Goal: Transaction & Acquisition: Download file/media

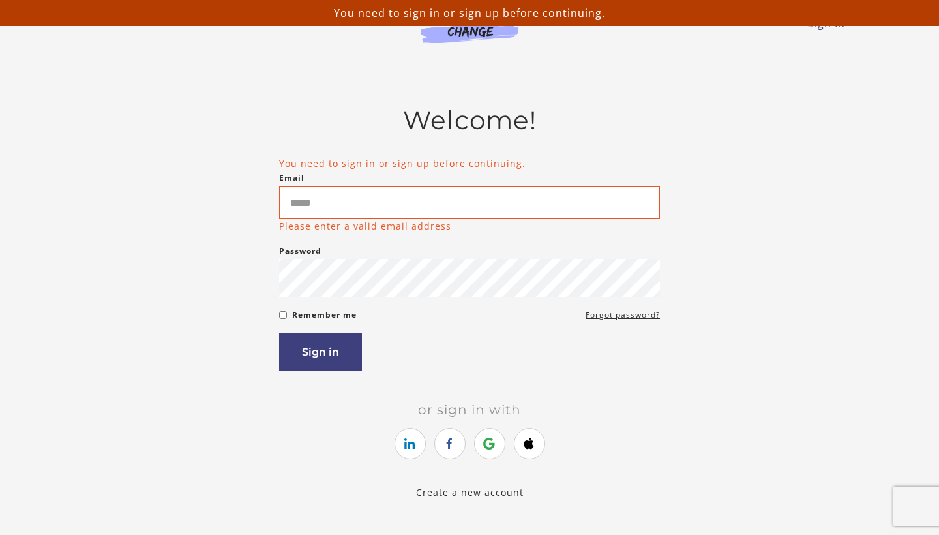
click at [427, 203] on input "Email" at bounding box center [469, 202] width 381 height 33
type input "**********"
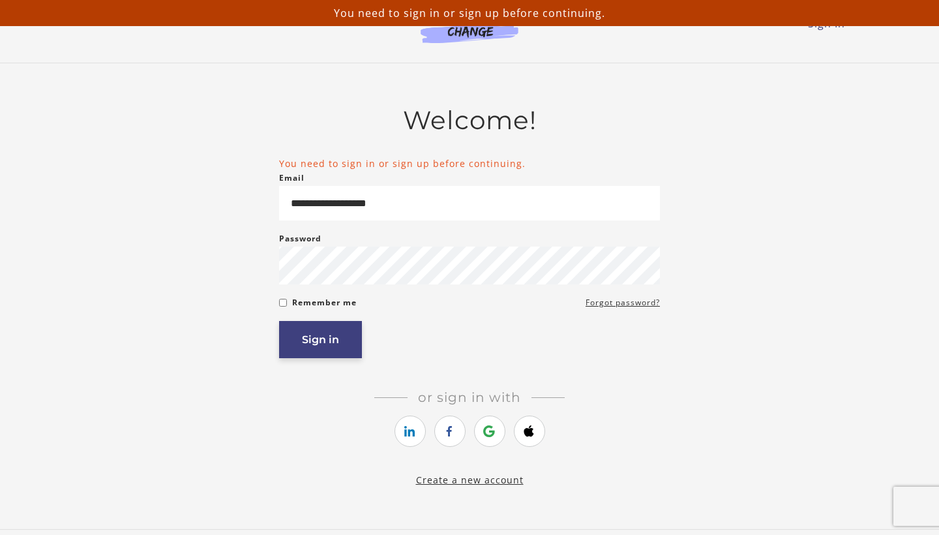
click at [346, 326] on button "Sign in" at bounding box center [320, 339] width 83 height 37
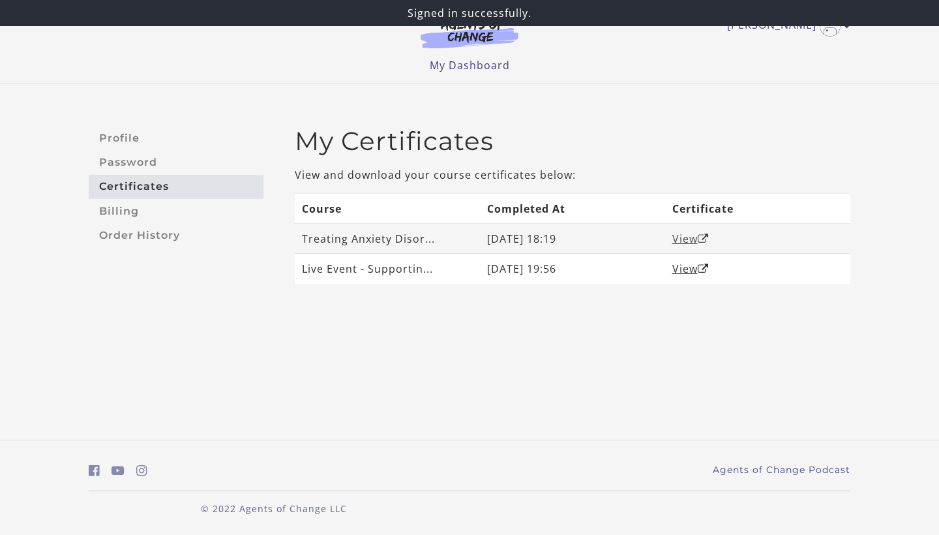
click at [693, 241] on link "View" at bounding box center [690, 239] width 37 height 14
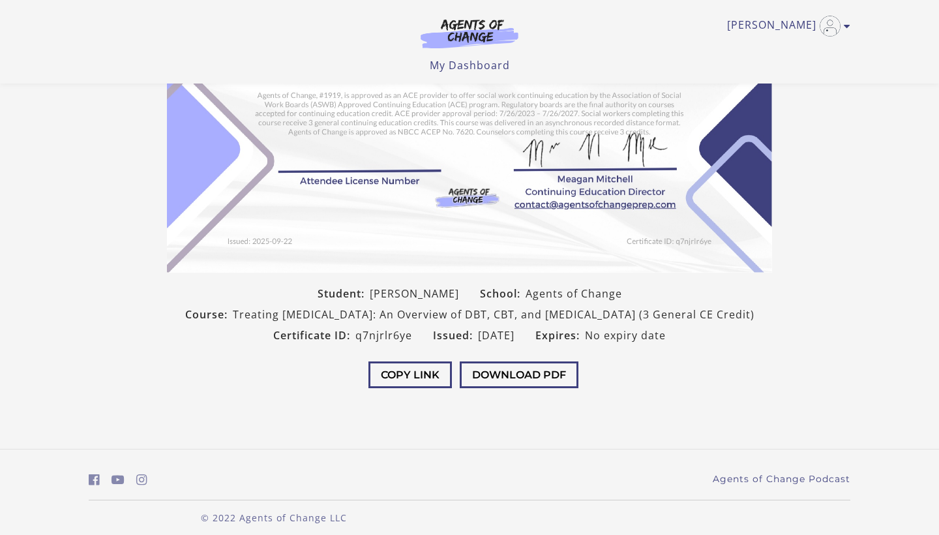
scroll to position [199, 0]
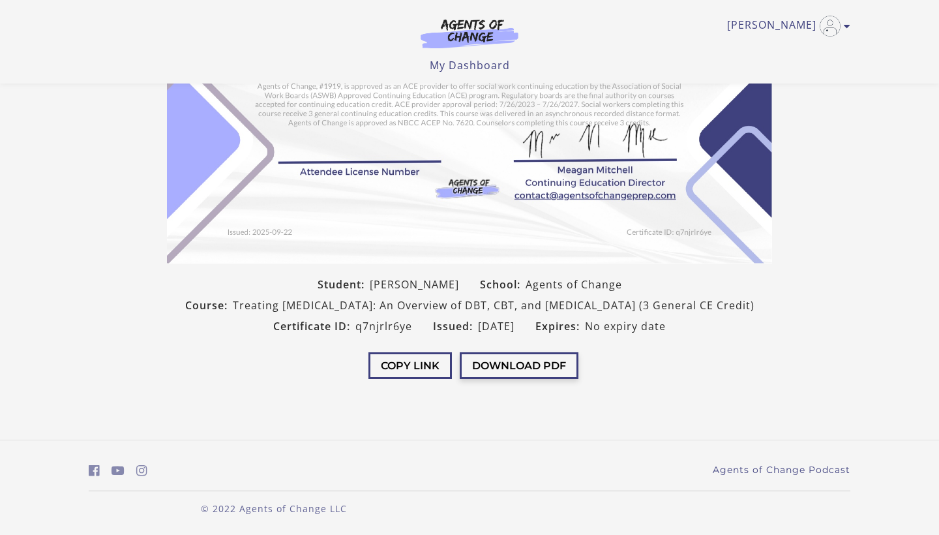
click at [553, 379] on button "Download PDF" at bounding box center [519, 365] width 119 height 27
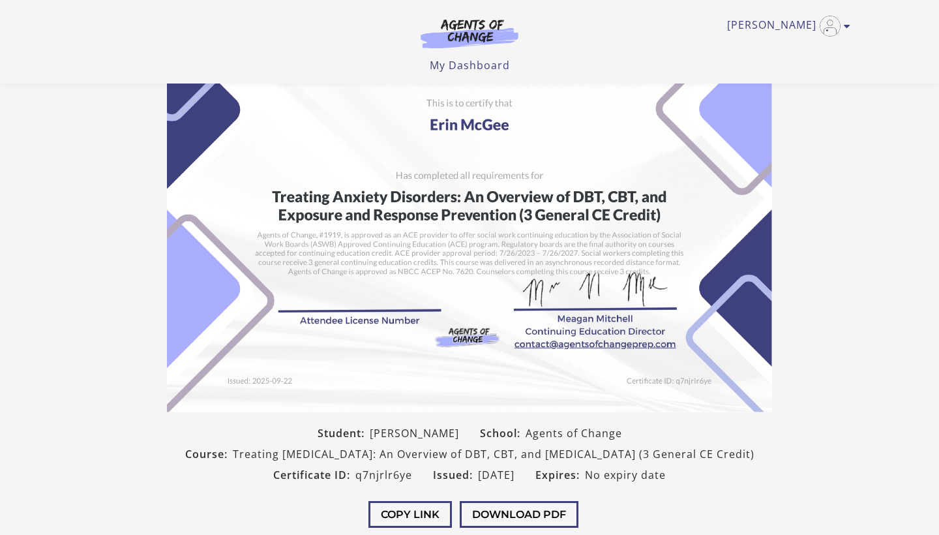
scroll to position [56, 0]
